Goal: Information Seeking & Learning: Learn about a topic

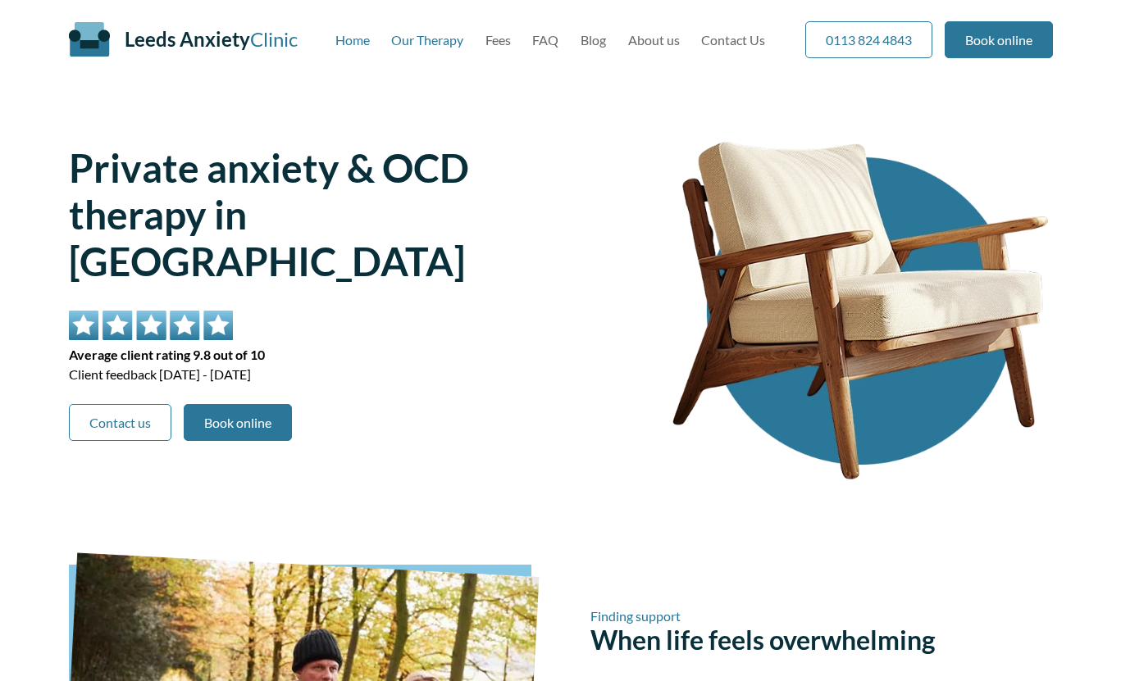
click at [430, 45] on link "Our Therapy" at bounding box center [427, 40] width 72 height 16
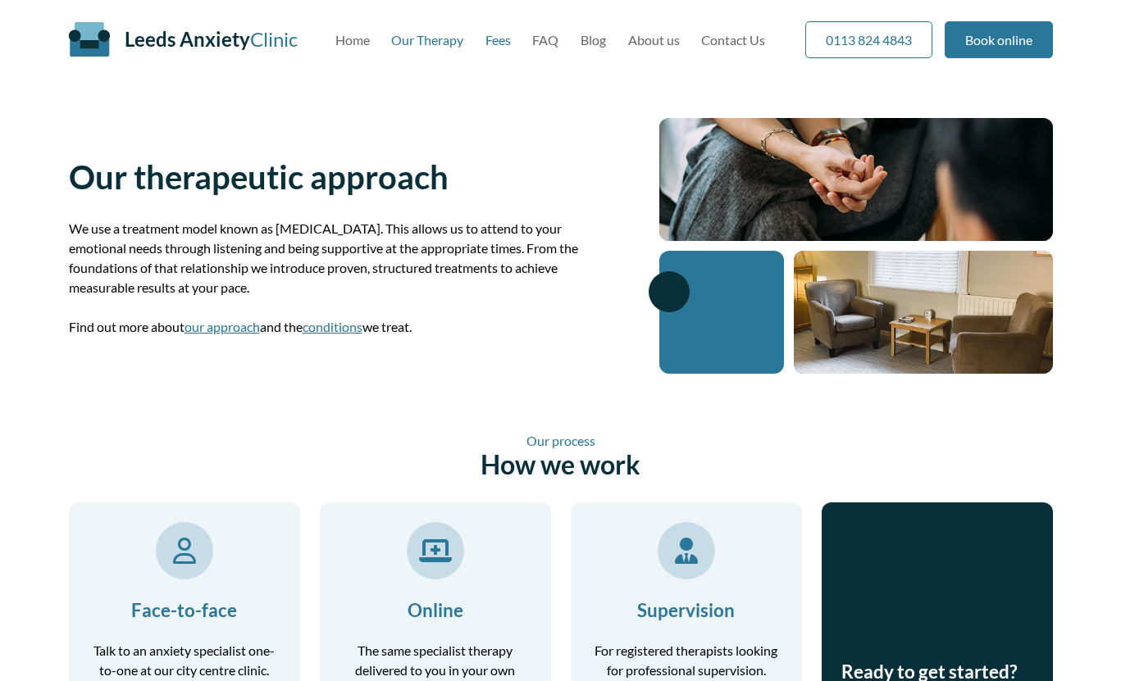
click at [506, 45] on link "Fees" at bounding box center [497, 40] width 25 height 16
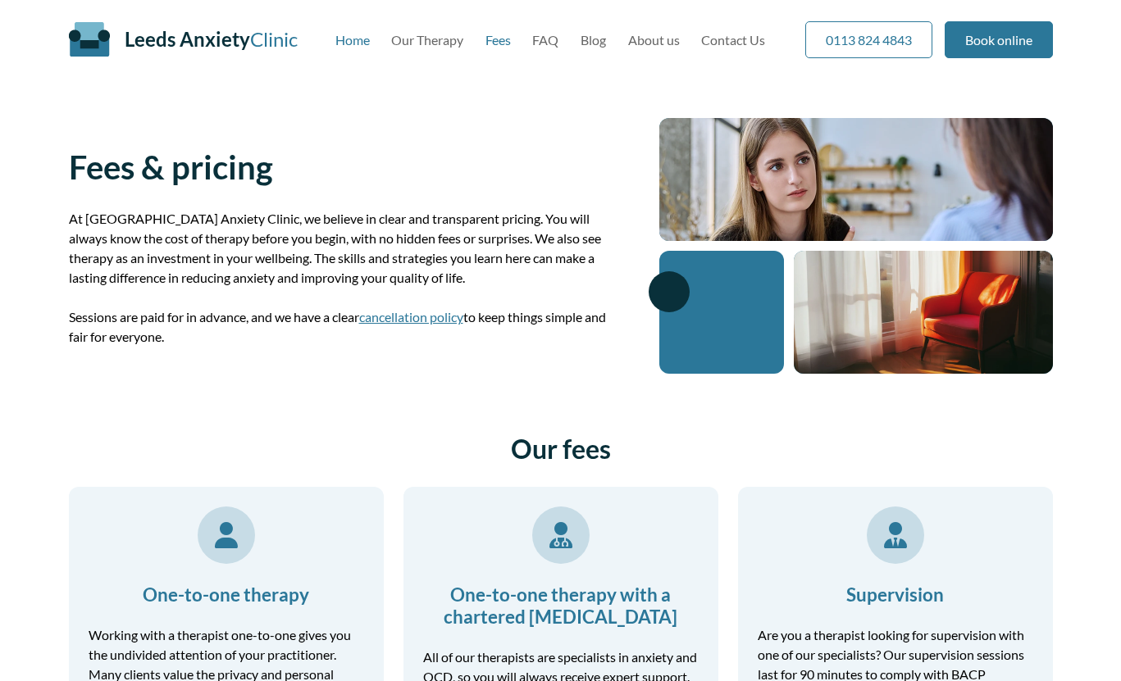
click at [352, 39] on link "Home" at bounding box center [352, 40] width 34 height 16
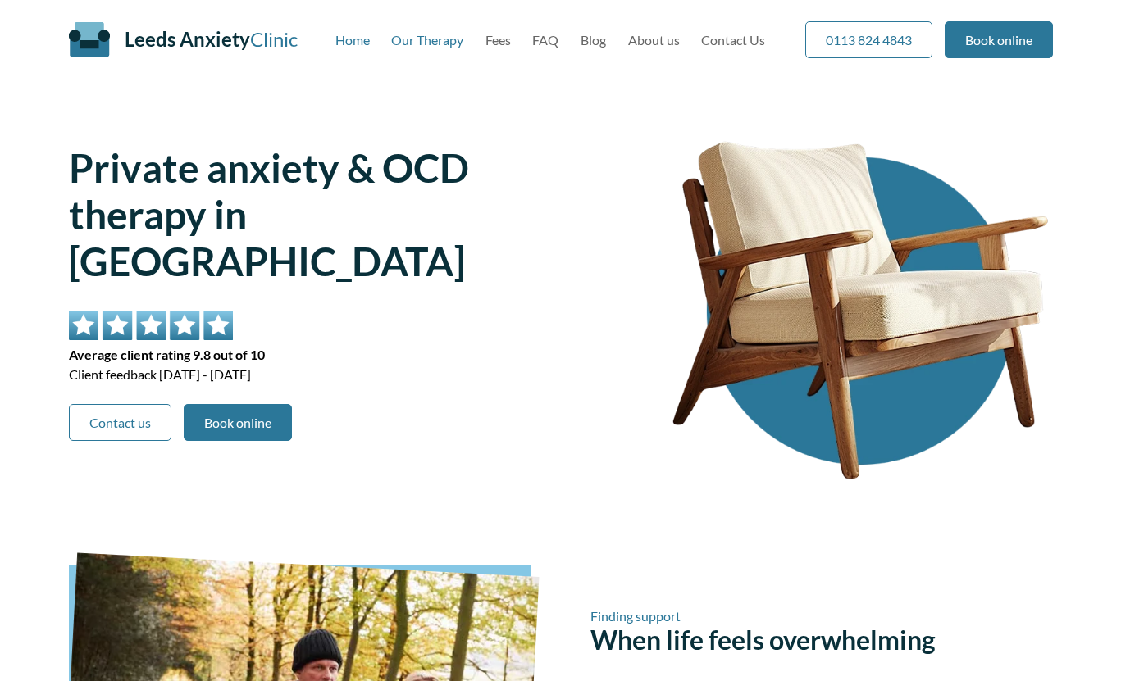
click at [428, 47] on link "Our Therapy" at bounding box center [427, 40] width 72 height 16
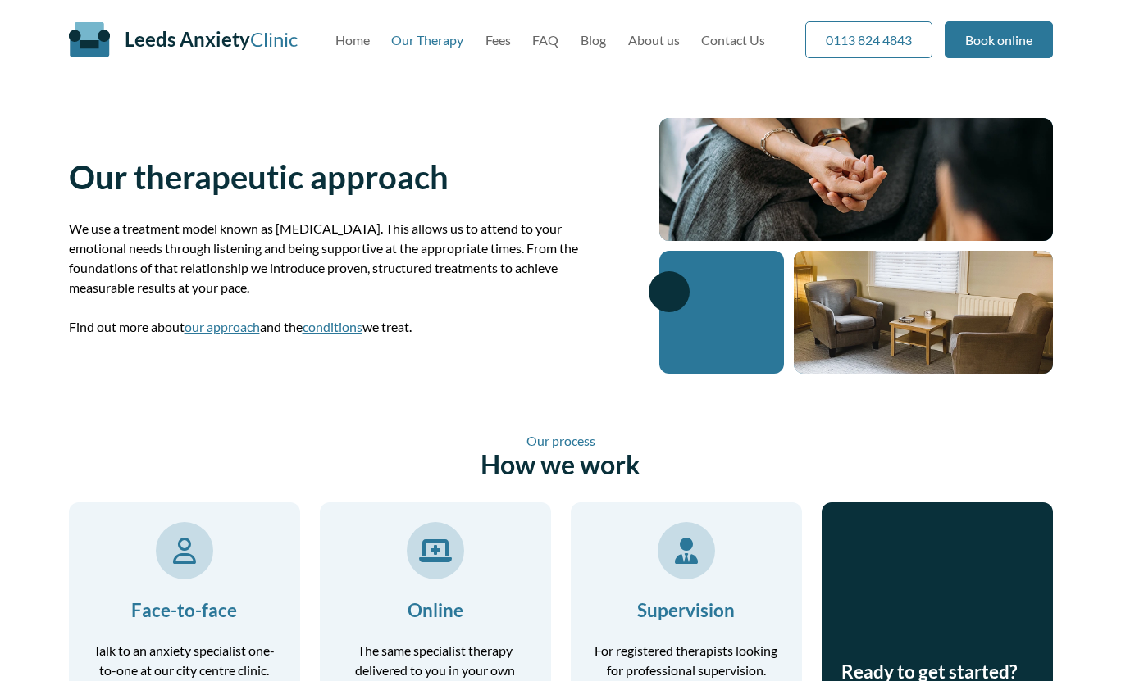
click at [516, 33] on nav "Home Our Therapy Fees FAQ Blog About us Contact Us" at bounding box center [550, 40] width 430 height 16
click at [507, 33] on link "Fees" at bounding box center [497, 40] width 25 height 16
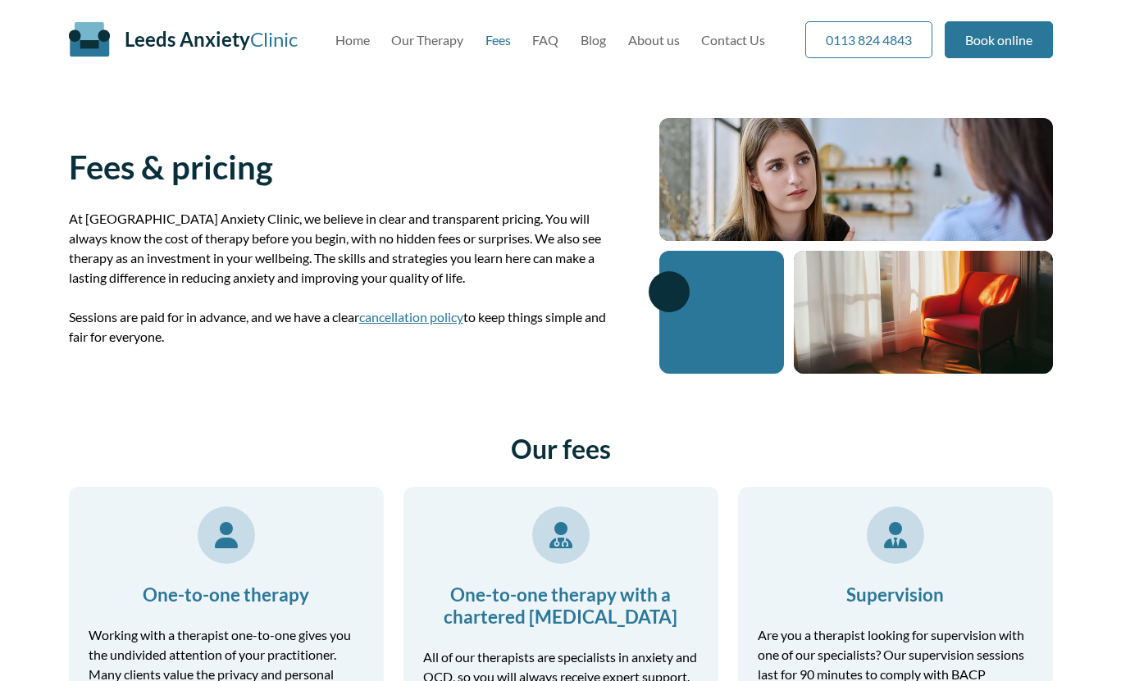
click at [555, 38] on link "FAQ" at bounding box center [545, 40] width 26 height 16
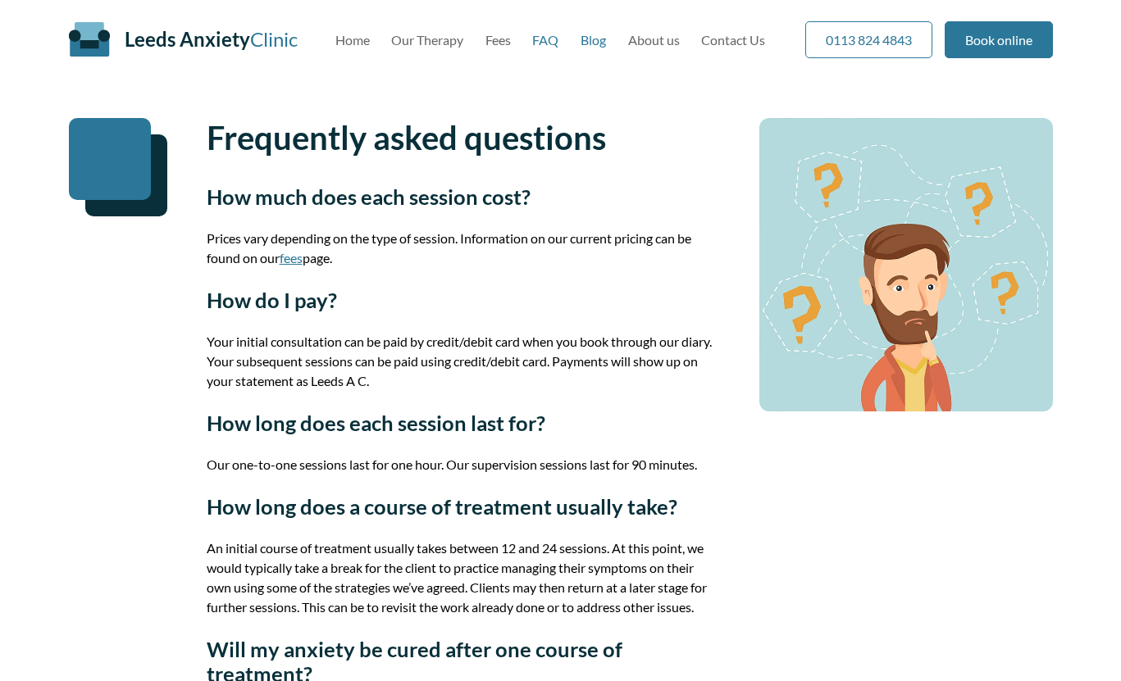
click at [604, 44] on link "Blog" at bounding box center [592, 40] width 25 height 16
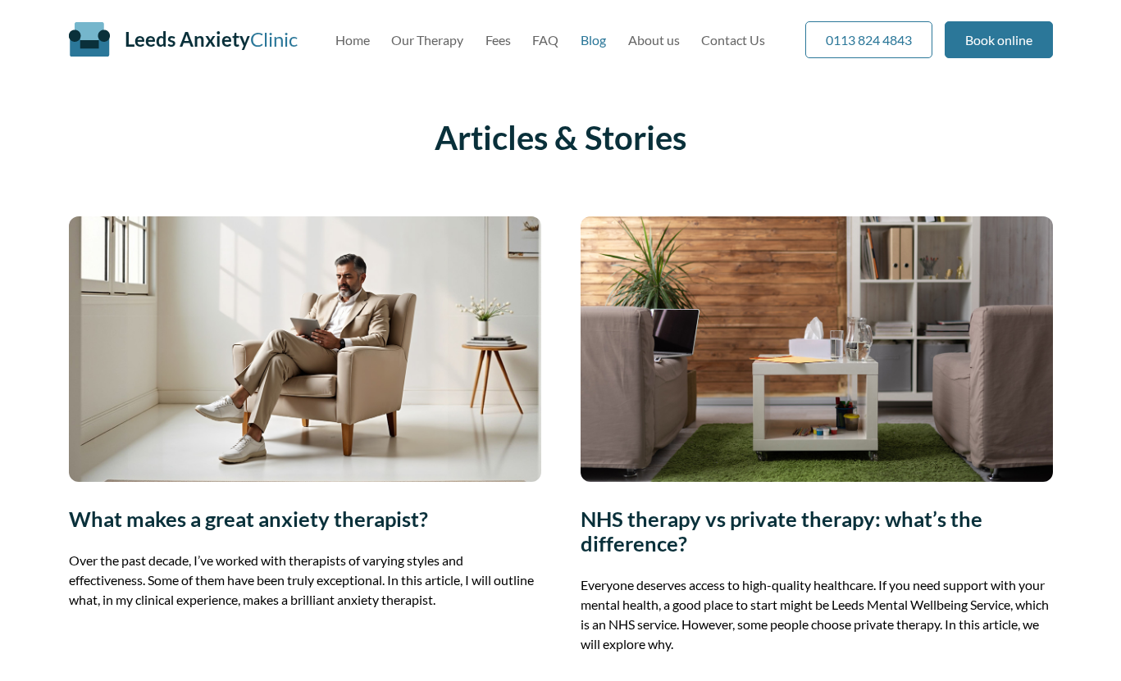
click at [220, 43] on span "Leeds Anxiety" at bounding box center [187, 39] width 125 height 24
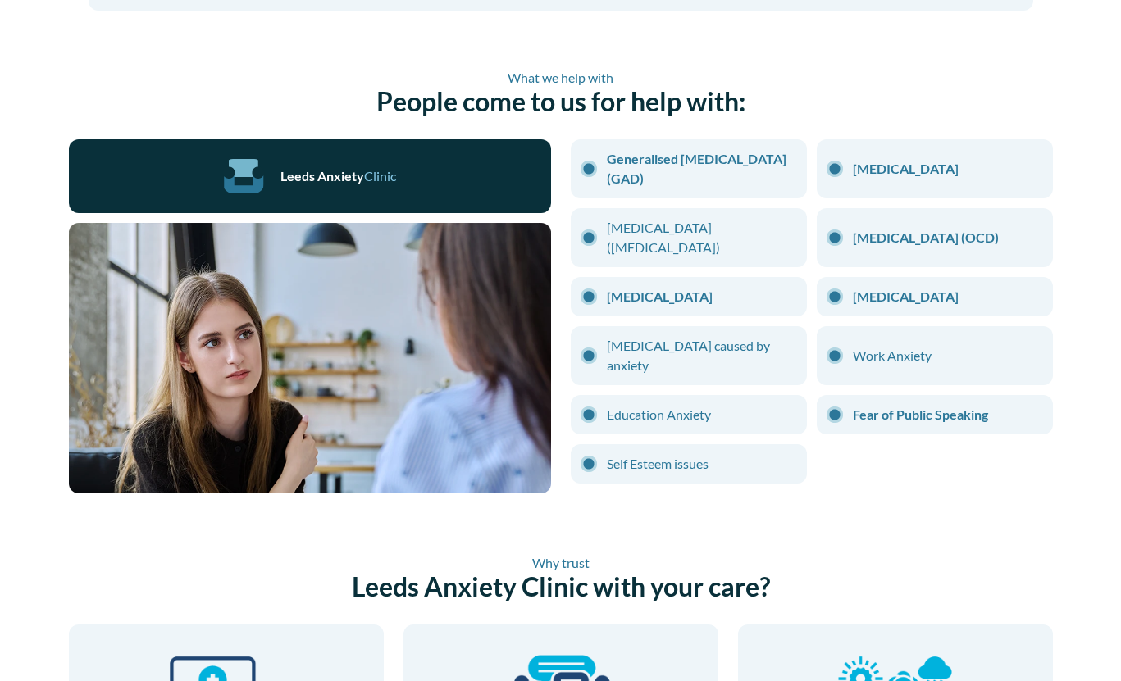
scroll to position [1241, 0]
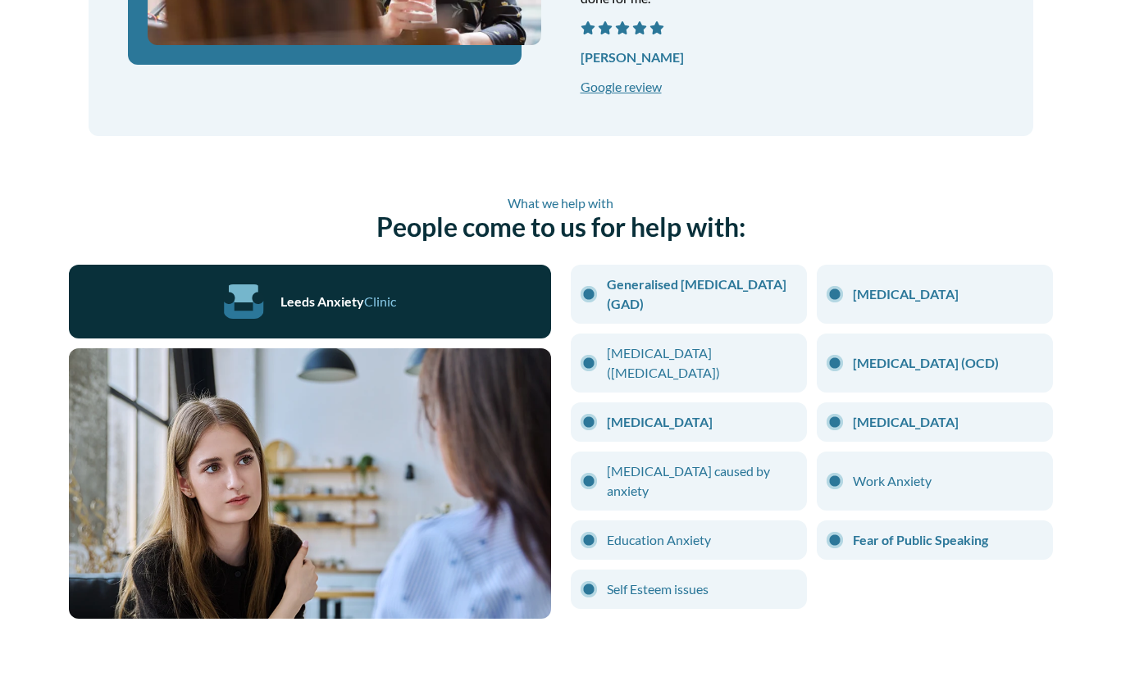
click at [676, 275] on link "Generalised [MEDICAL_DATA] (GAD)" at bounding box center [702, 294] width 190 height 39
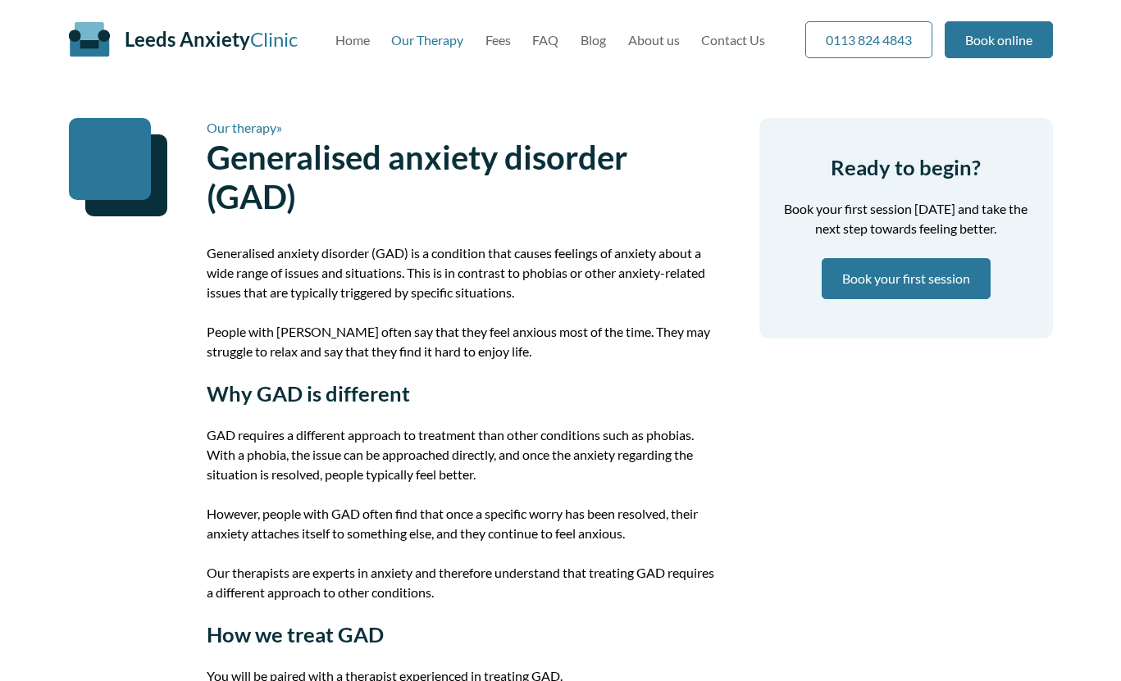
click at [424, 39] on link "Our Therapy" at bounding box center [427, 40] width 72 height 16
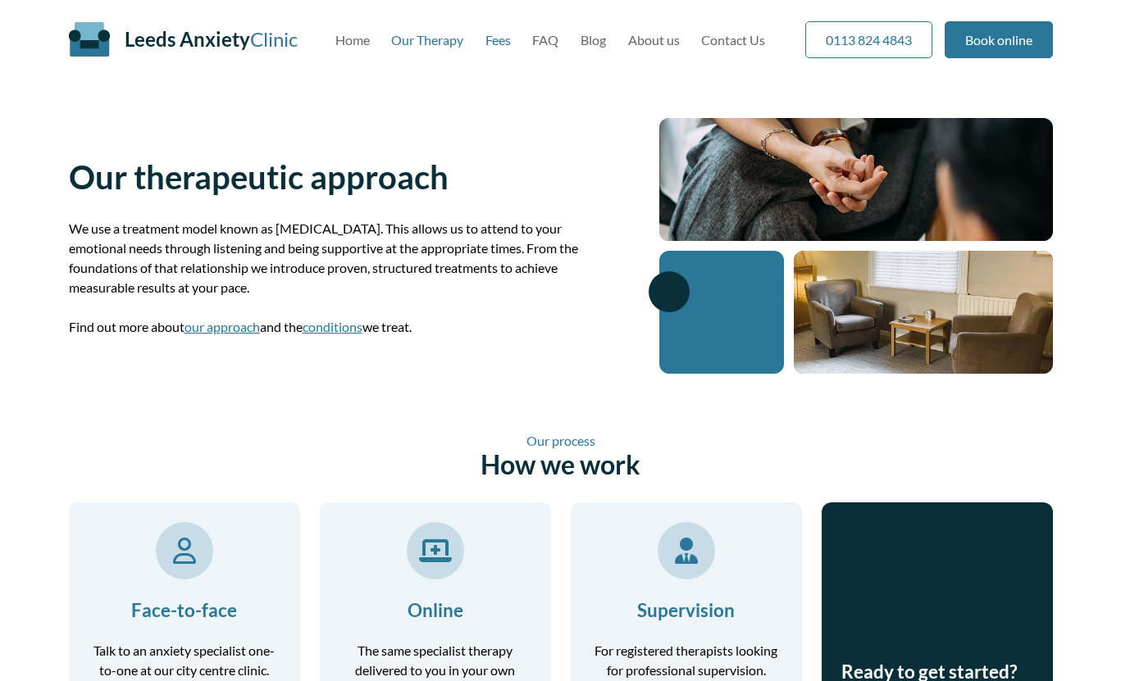
click at [503, 38] on link "Fees" at bounding box center [497, 40] width 25 height 16
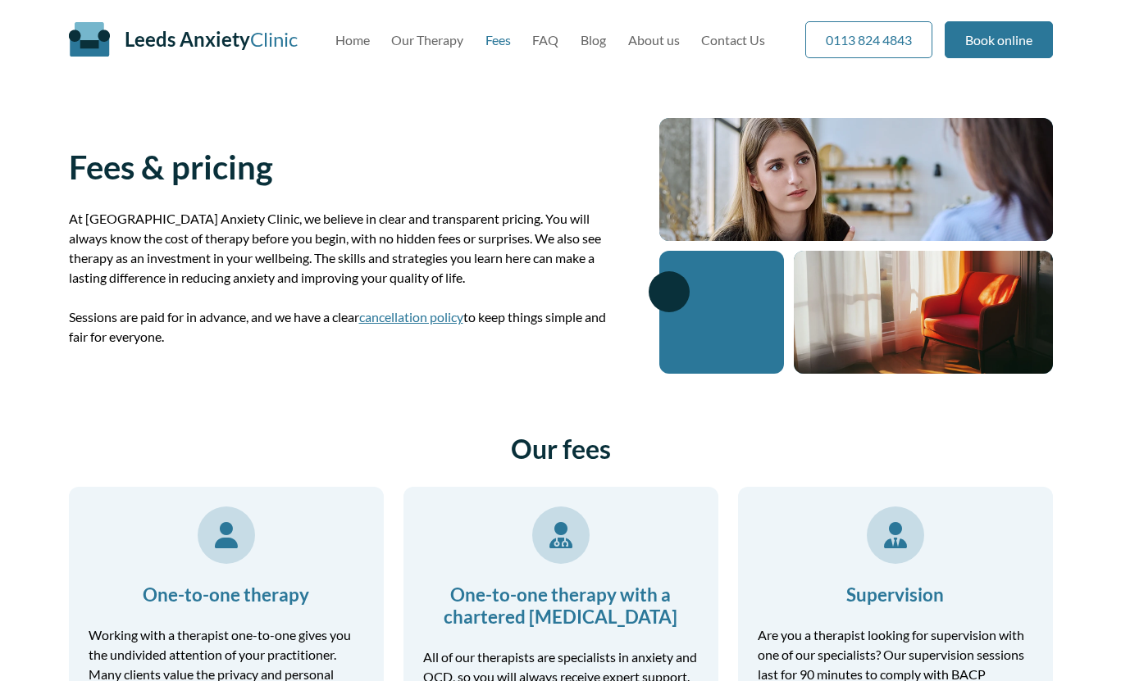
click at [425, 42] on link "Our Therapy" at bounding box center [427, 40] width 72 height 16
